Goal: Task Accomplishment & Management: Use online tool/utility

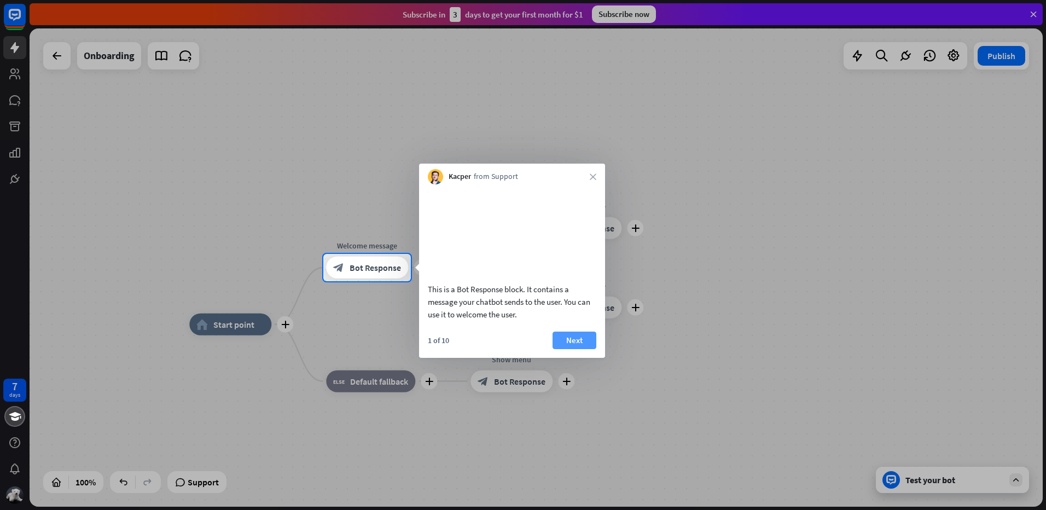
click at [580, 349] on button "Next" at bounding box center [575, 341] width 44 height 18
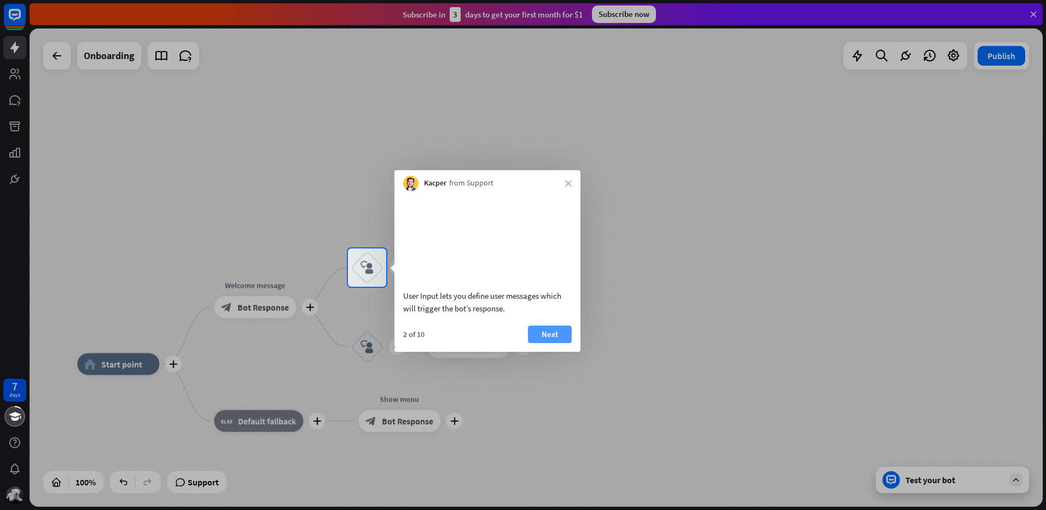
click at [564, 343] on button "Next" at bounding box center [550, 335] width 44 height 18
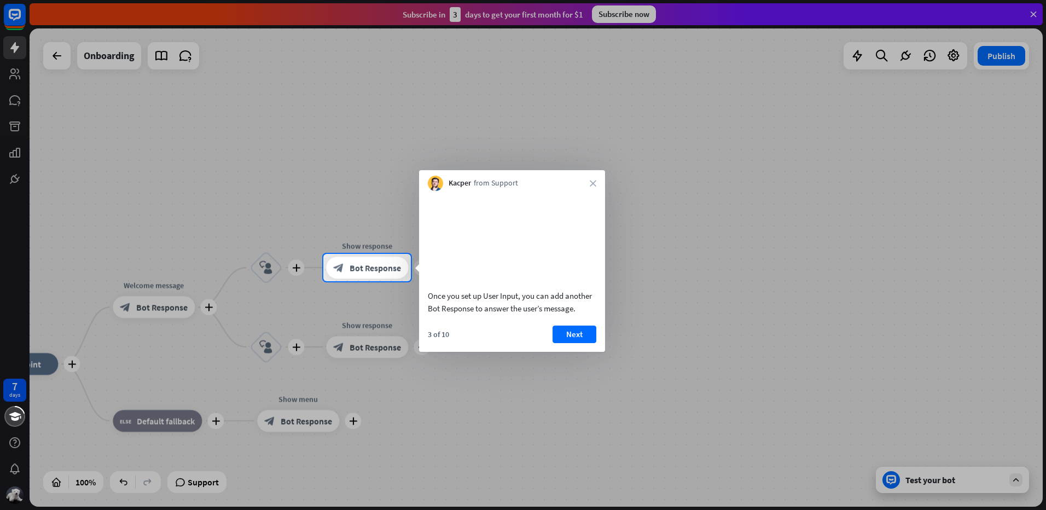
click at [564, 343] on button "Next" at bounding box center [575, 335] width 44 height 18
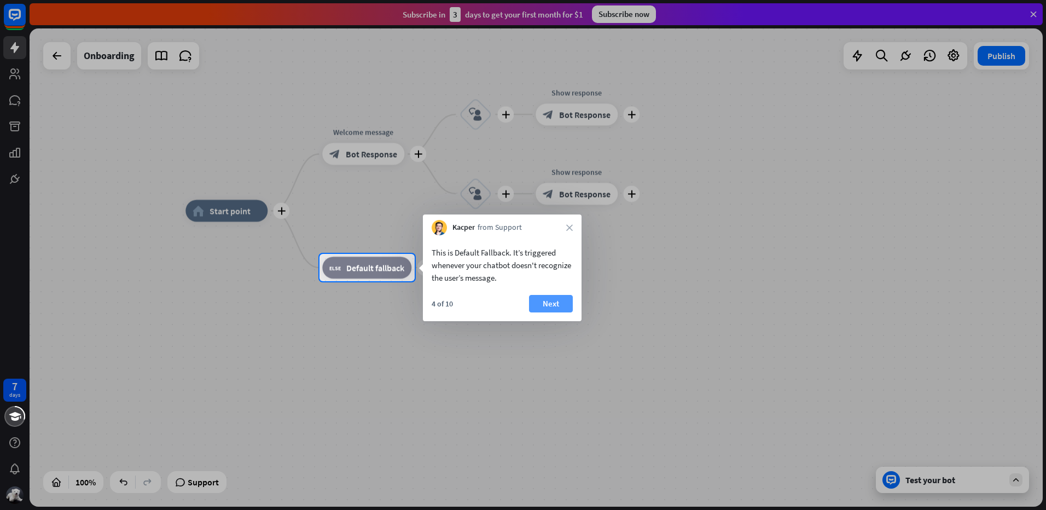
click at [552, 306] on button "Next" at bounding box center [551, 304] width 44 height 18
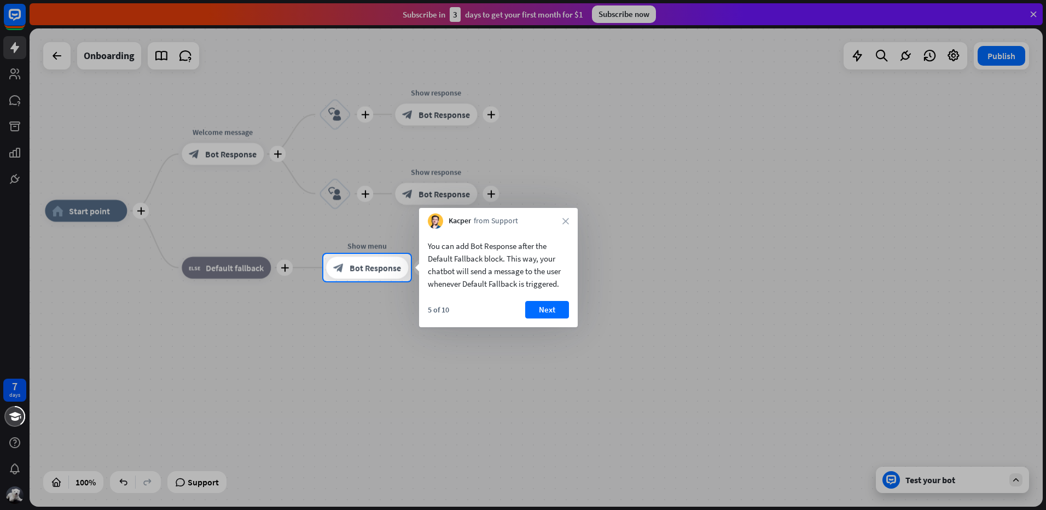
click at [546, 321] on div "5 of 10 Next" at bounding box center [498, 314] width 159 height 26
click at [546, 317] on button "Next" at bounding box center [547, 310] width 44 height 18
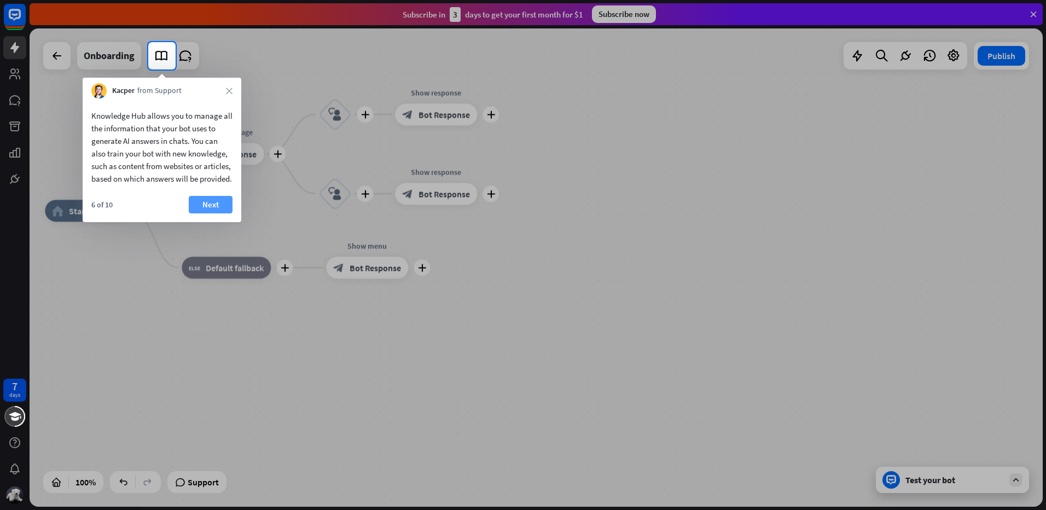
click at [207, 213] on button "Next" at bounding box center [211, 205] width 44 height 18
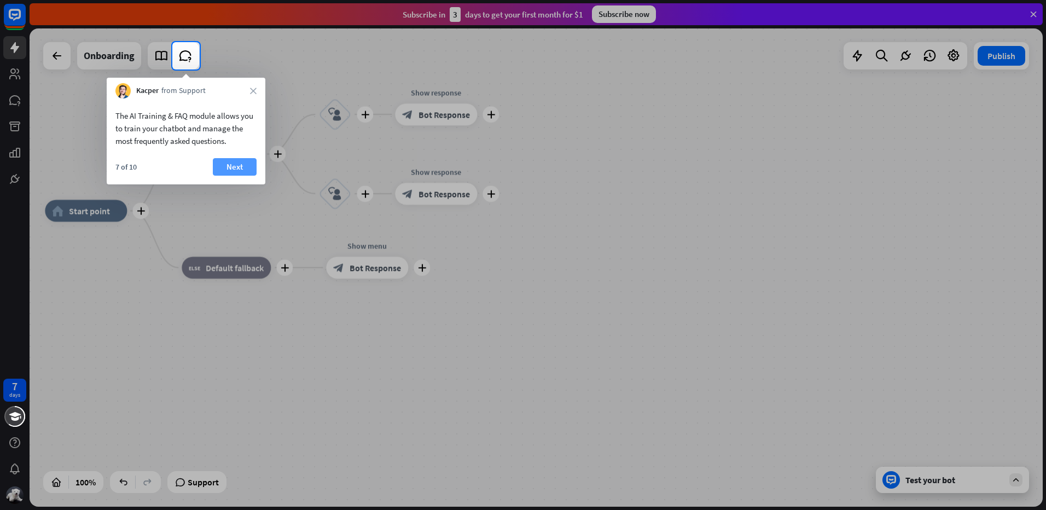
click at [228, 172] on button "Next" at bounding box center [235, 167] width 44 height 18
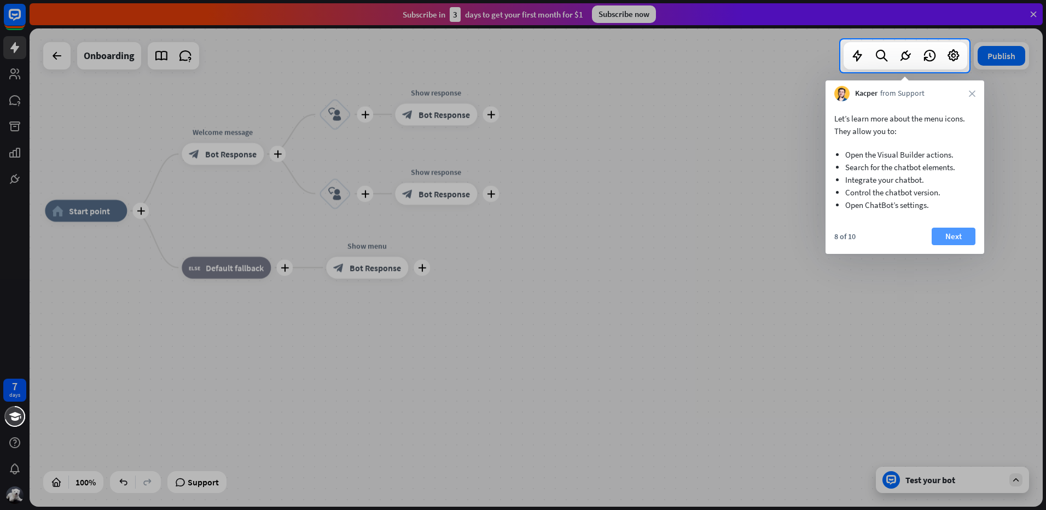
click at [971, 241] on button "Next" at bounding box center [954, 237] width 44 height 18
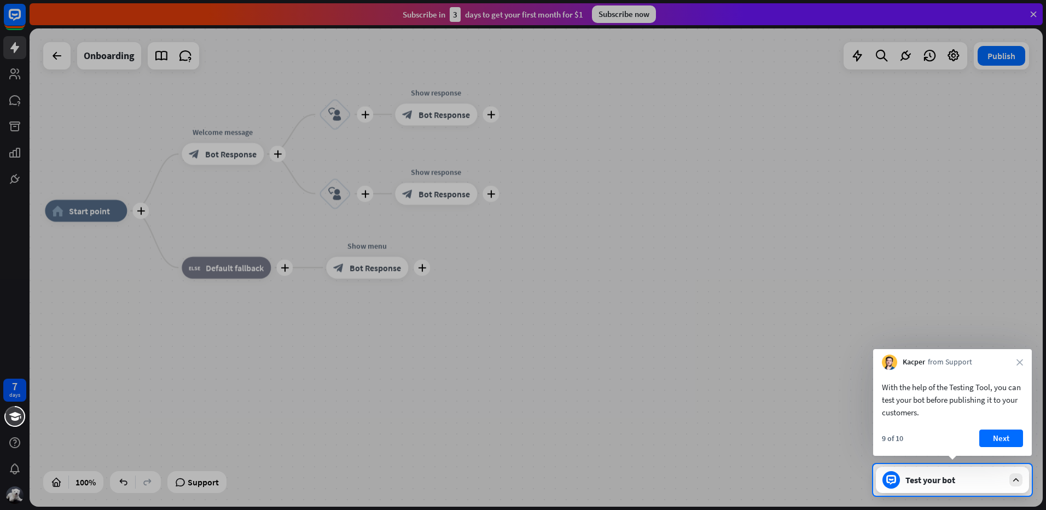
click at [1005, 433] on button "Next" at bounding box center [1002, 439] width 44 height 18
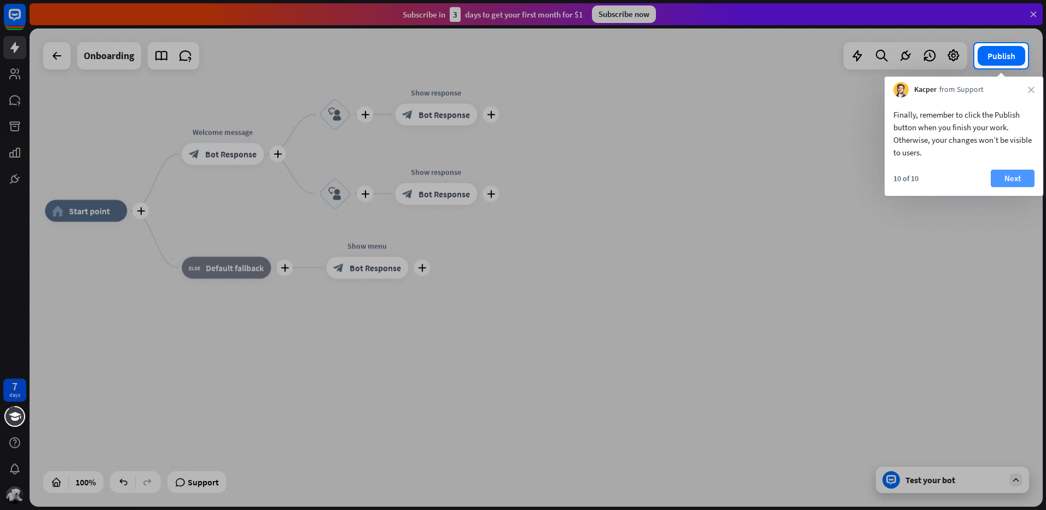
click at [1013, 183] on button "Next" at bounding box center [1013, 179] width 44 height 18
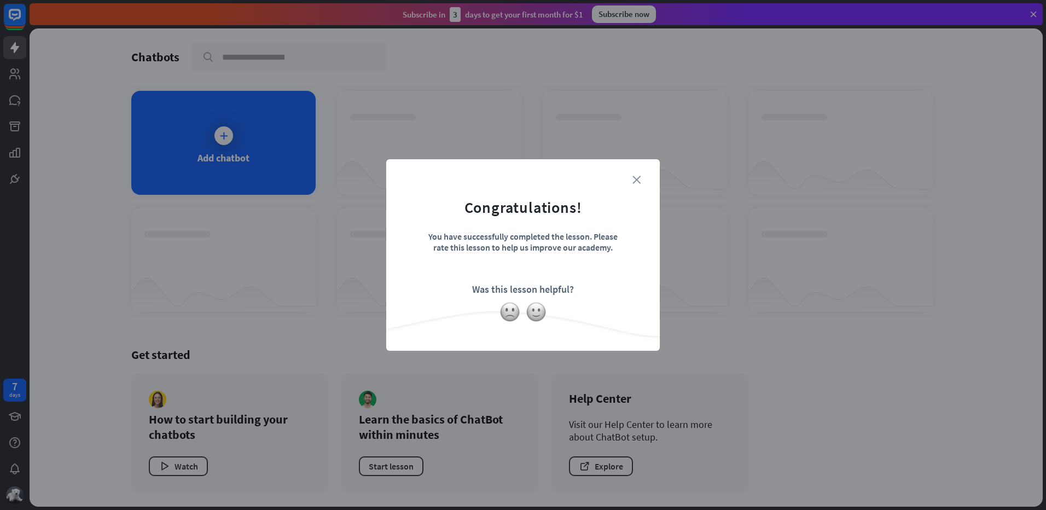
click at [634, 180] on icon "close" at bounding box center [637, 180] width 8 height 8
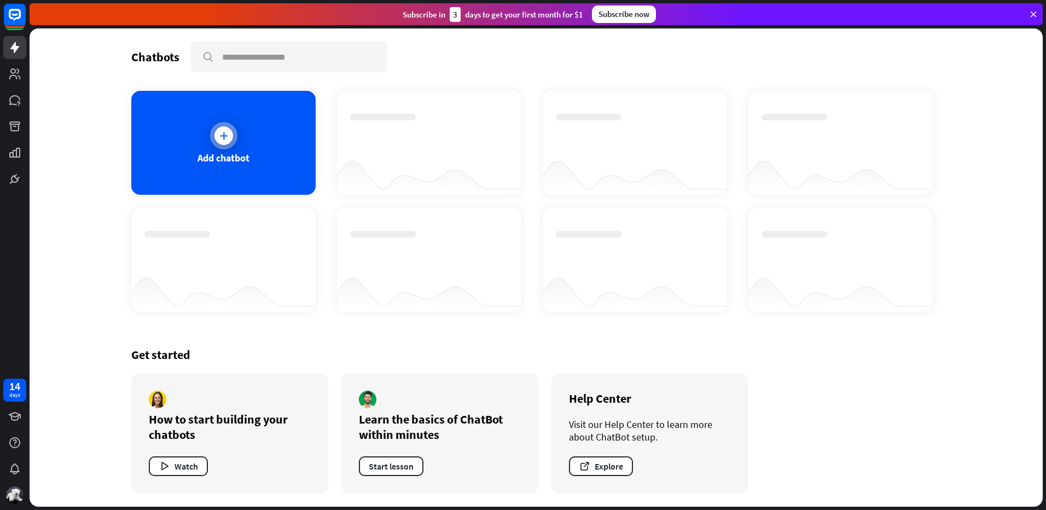
click at [228, 137] on icon at bounding box center [223, 135] width 11 height 11
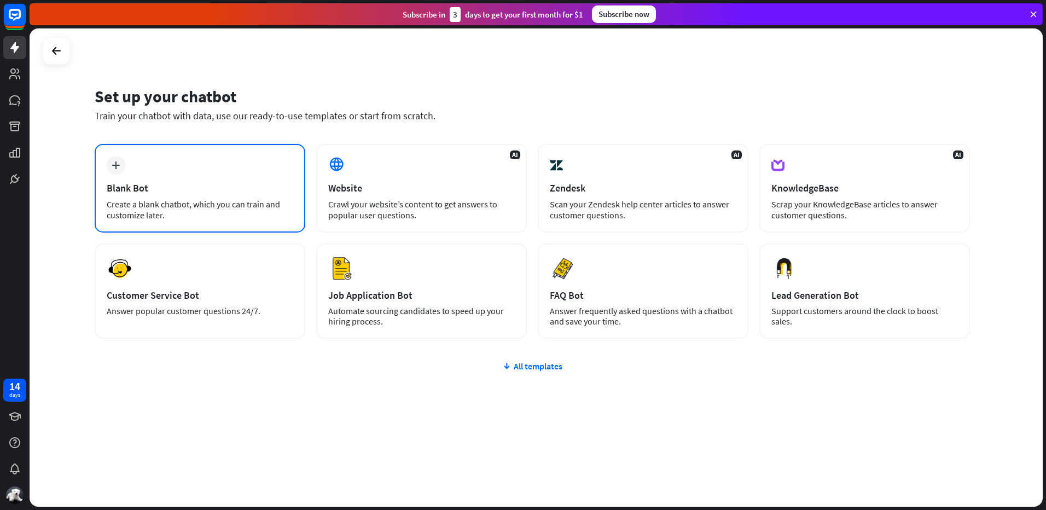
click at [165, 195] on div "plus Blank Bot Create a blank chatbot, which you can train and customize later." at bounding box center [200, 188] width 211 height 89
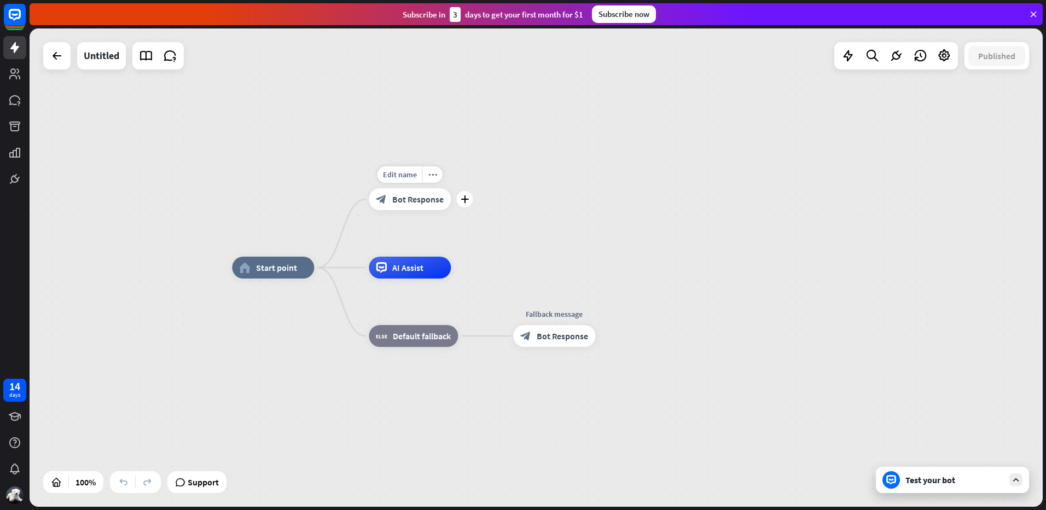
click at [389, 207] on div "block_bot_response Bot Response" at bounding box center [410, 199] width 82 height 22
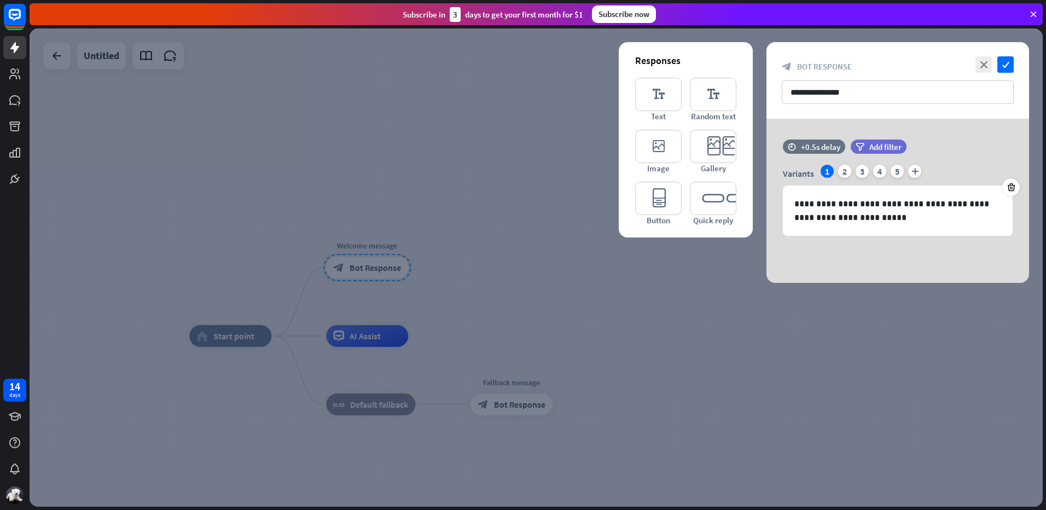
click at [455, 174] on div at bounding box center [537, 267] width 1014 height 478
